Goal: Information Seeking & Learning: Learn about a topic

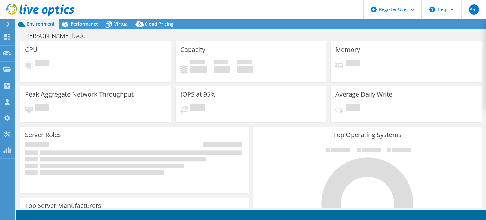
select select "USD"
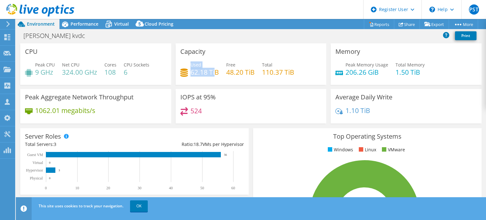
drag, startPoint x: 189, startPoint y: 64, endPoint x: 213, endPoint y: 68, distance: 24.7
click at [213, 68] on div "Used 62.18 TiB" at bounding box center [205, 68] width 28 height 14
drag, startPoint x: 224, startPoint y: 63, endPoint x: 259, endPoint y: 77, distance: 37.5
click at [259, 77] on div "Used 62.18 TiB Free 48.20 TiB Total 110.37 TiB" at bounding box center [251, 71] width 142 height 21
drag, startPoint x: 261, startPoint y: 65, endPoint x: 295, endPoint y: 77, distance: 36.1
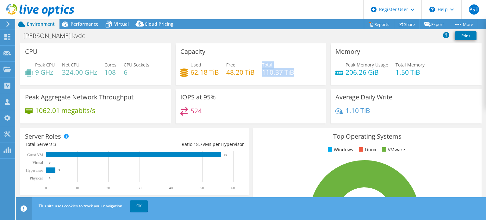
click at [295, 77] on div "Used 62.18 TiB Free 48.20 TiB Total 110.37 TiB" at bounding box center [251, 71] width 142 height 21
click at [471, 9] on span "PST" at bounding box center [474, 9] width 10 height 10
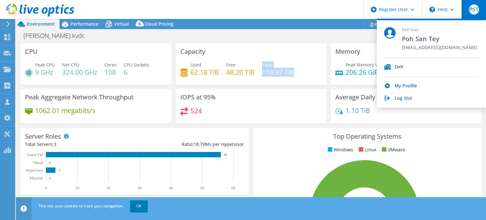
click at [335, 13] on header "PST Dell User Poh San Tey [EMAIL_ADDRESS][DOMAIN_NAME] Dell My Profile Log Out …" at bounding box center [243, 9] width 486 height 19
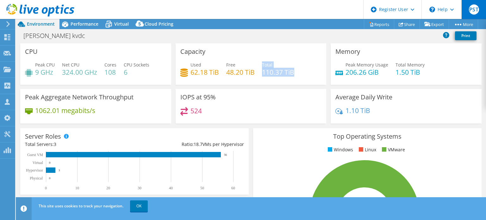
click at [465, 12] on div "PST" at bounding box center [474, 9] width 25 height 19
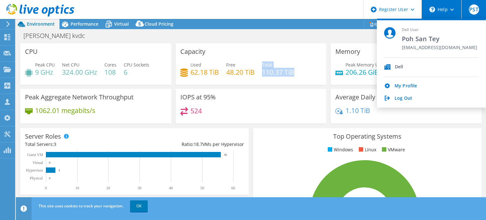
click at [444, 9] on div "\n Help" at bounding box center [442, 9] width 40 height 19
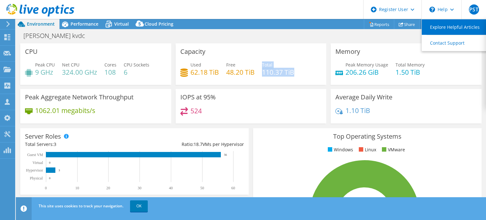
click at [456, 27] on link "Explore Helpful Articles" at bounding box center [457, 27] width 71 height 16
